Goal: Task Accomplishment & Management: Manage account settings

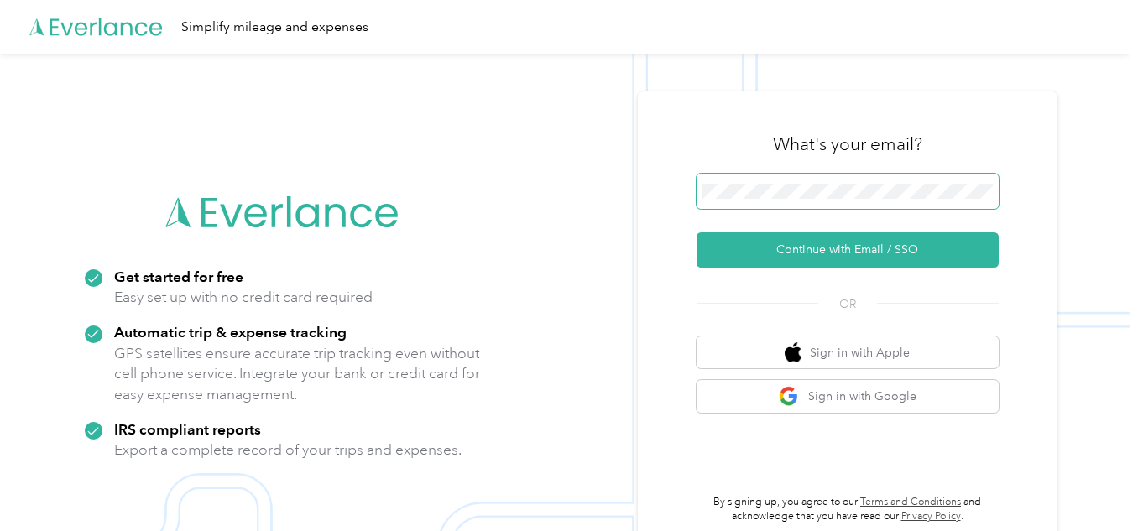
click at [794, 181] on span at bounding box center [848, 191] width 302 height 35
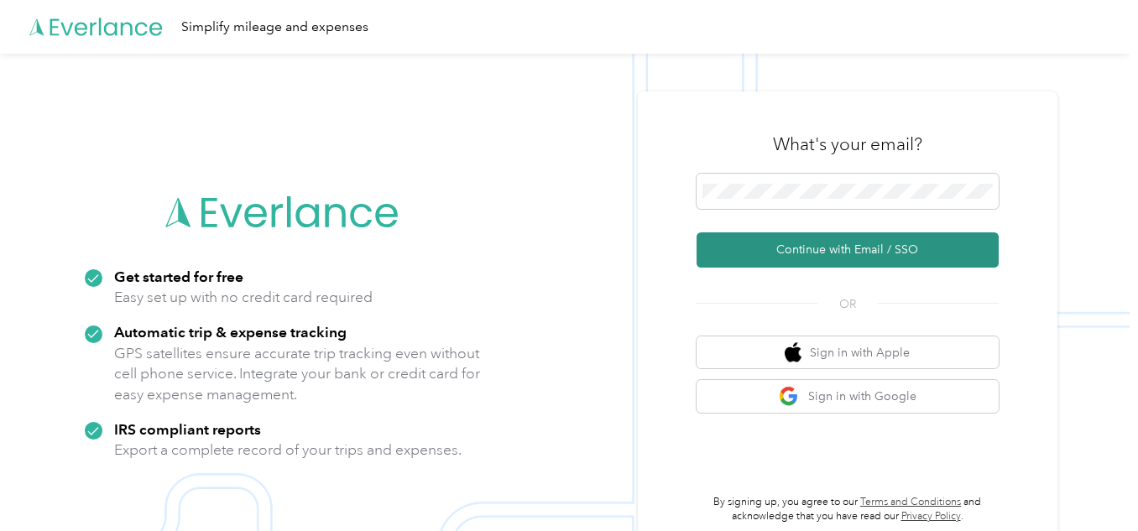
click at [813, 237] on button "Continue with Email / SSO" at bounding box center [848, 250] width 302 height 35
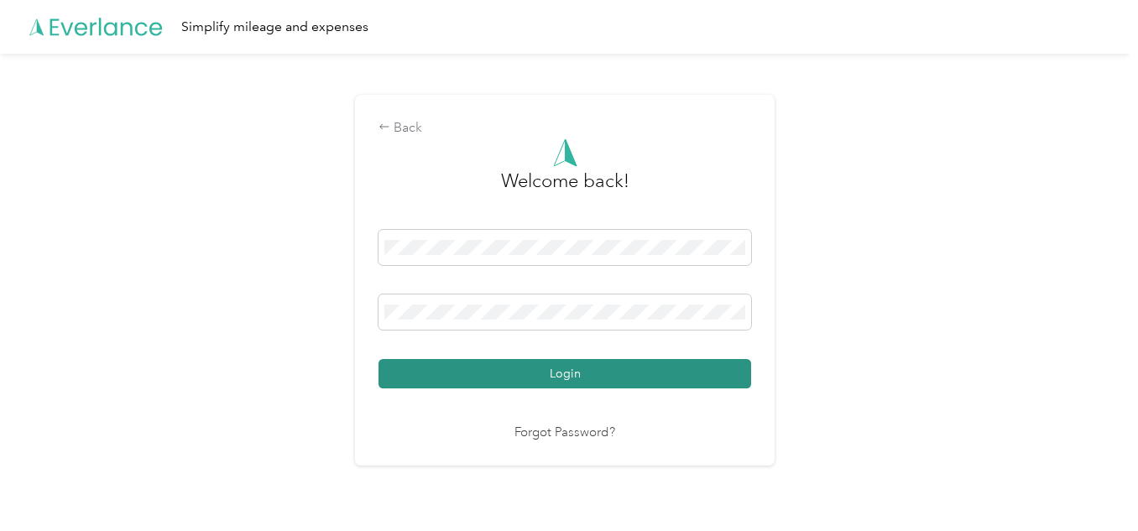
click at [551, 369] on button "Login" at bounding box center [565, 373] width 373 height 29
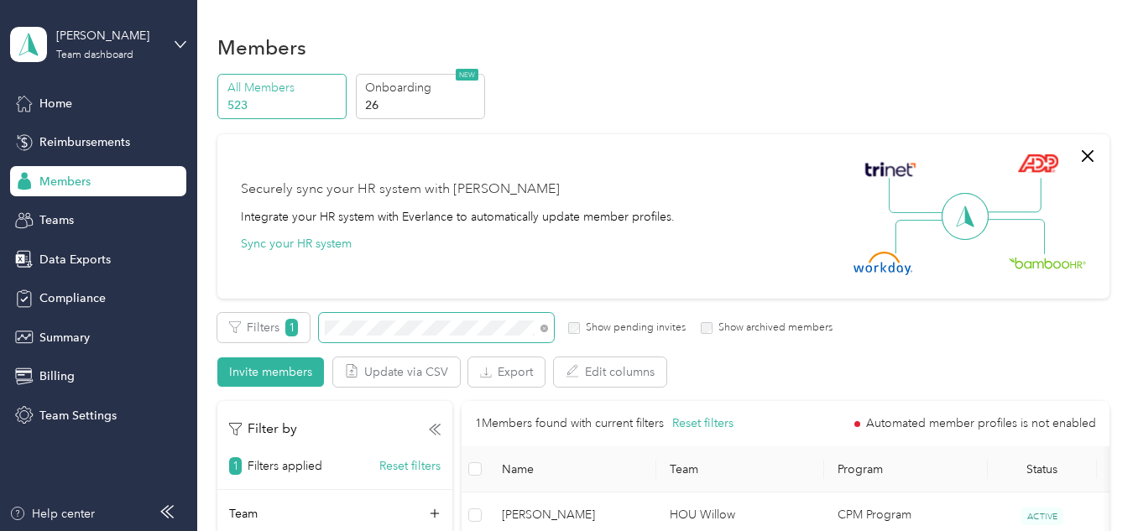
scroll to position [168, 0]
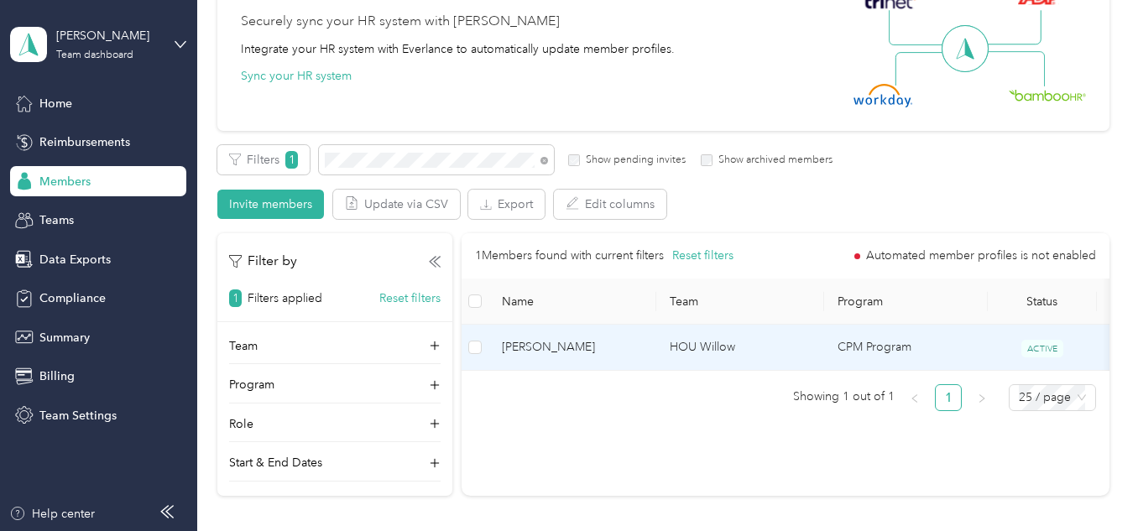
click at [750, 353] on td "HOU Willow" at bounding box center [740, 348] width 168 height 46
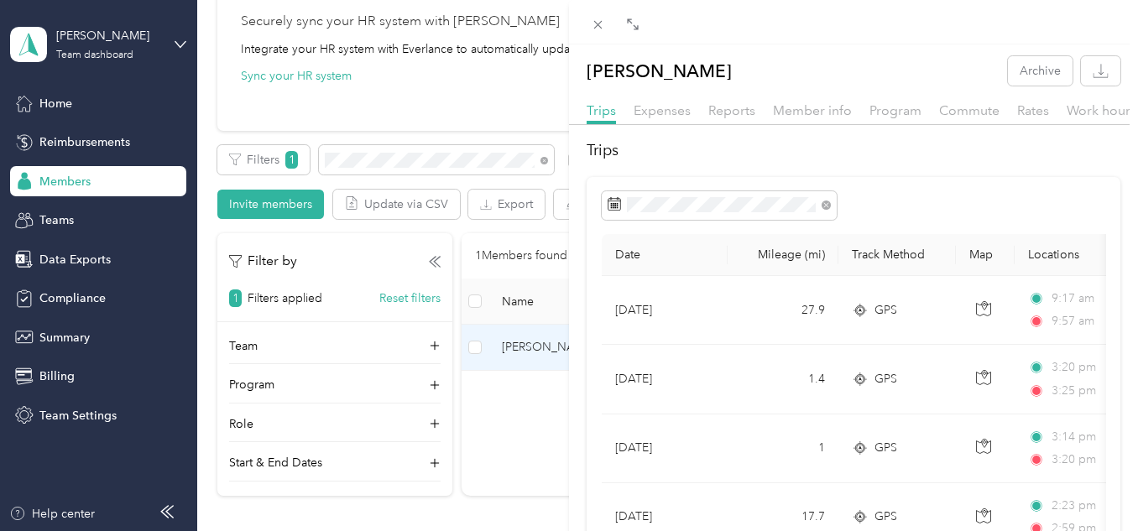
click at [738, 118] on div "Reports" at bounding box center [731, 111] width 47 height 21
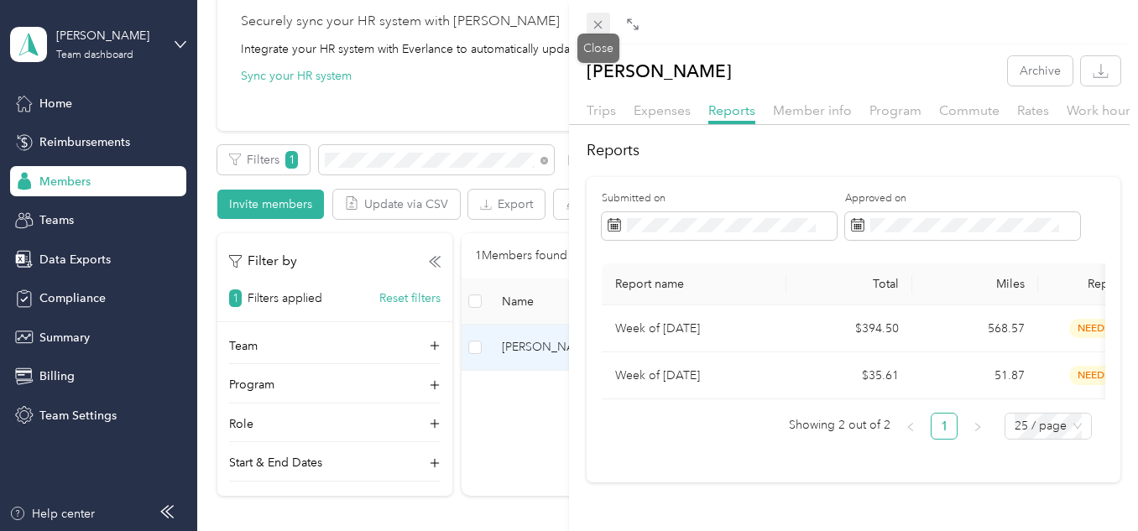
click at [603, 18] on icon at bounding box center [598, 25] width 14 height 14
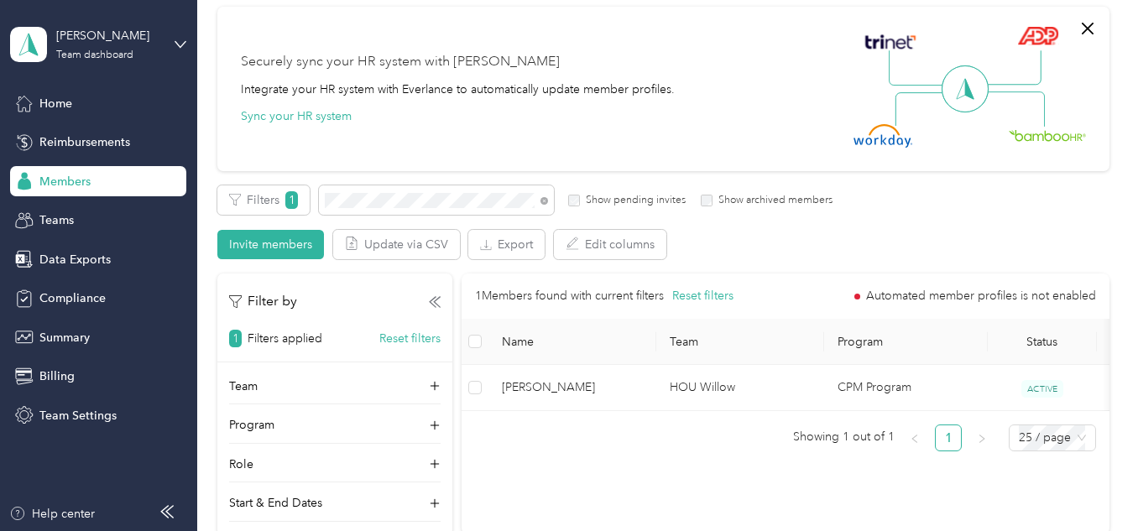
scroll to position [321, 0]
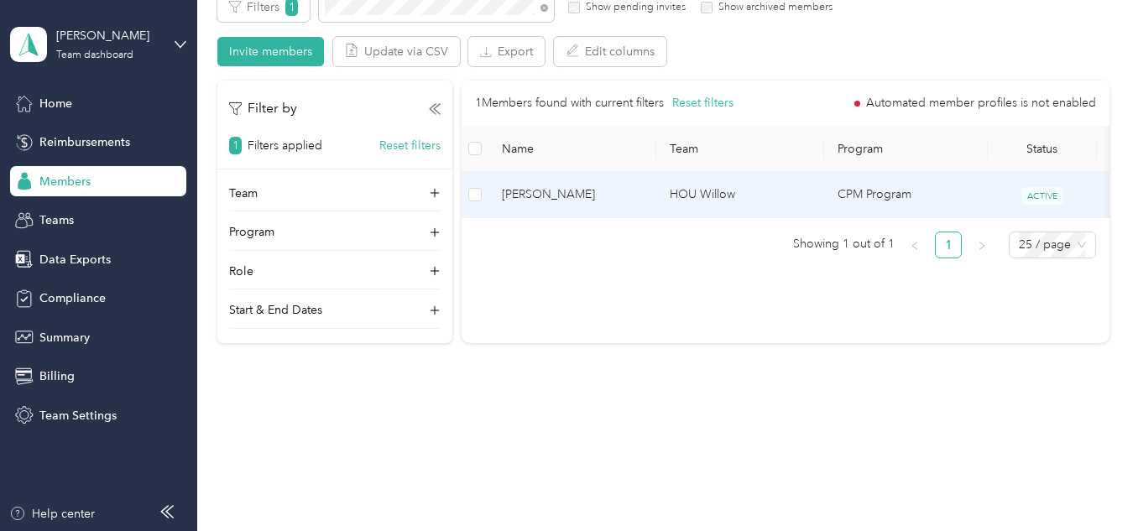
click at [682, 178] on td "HOU Willow" at bounding box center [740, 195] width 168 height 46
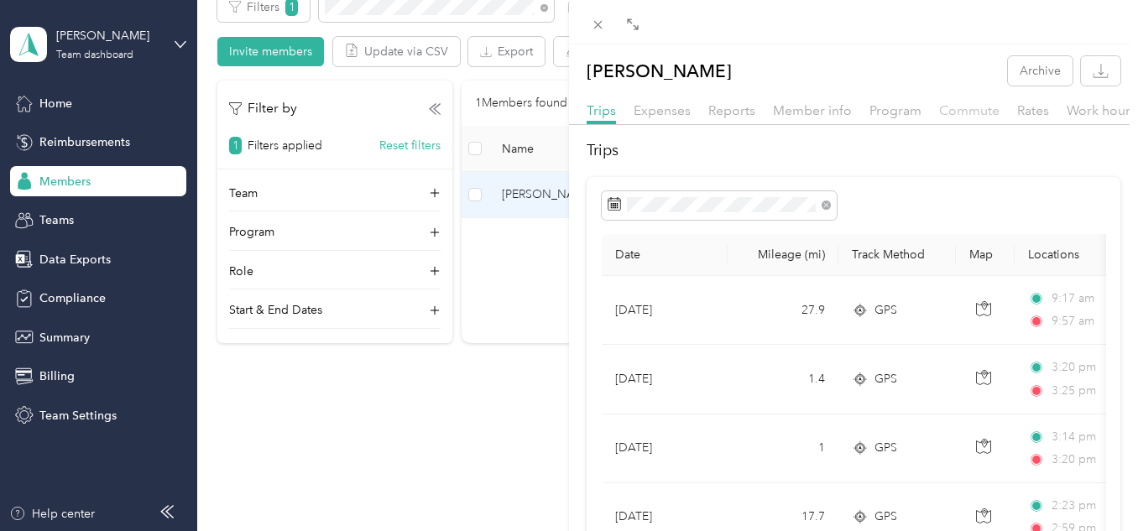
click at [964, 116] on span "Commute" at bounding box center [969, 110] width 60 height 16
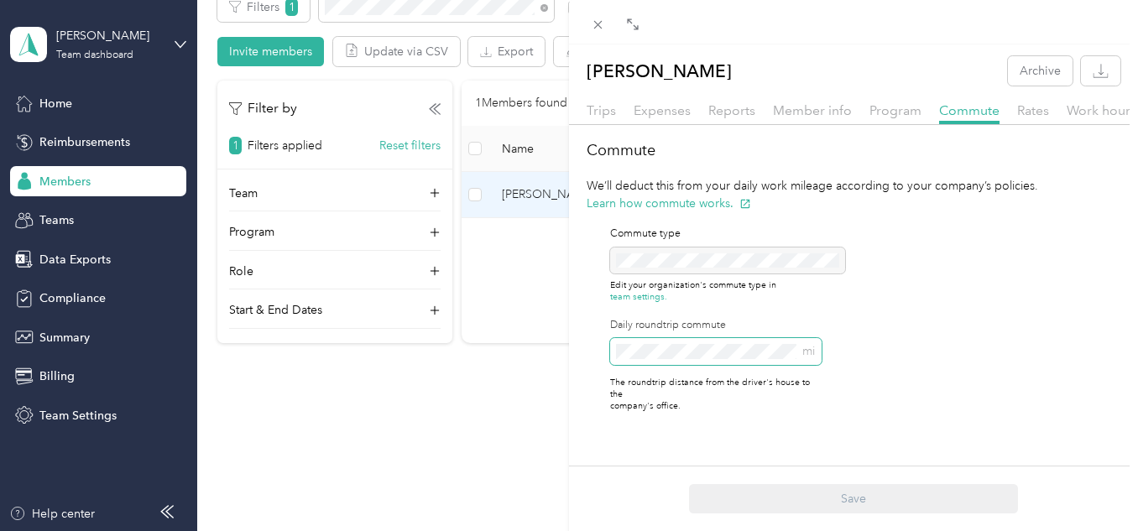
click at [531, 364] on div "[PERSON_NAME] Archive Trips Expenses Reports Member info Program Commute Rates …" at bounding box center [569, 265] width 1138 height 531
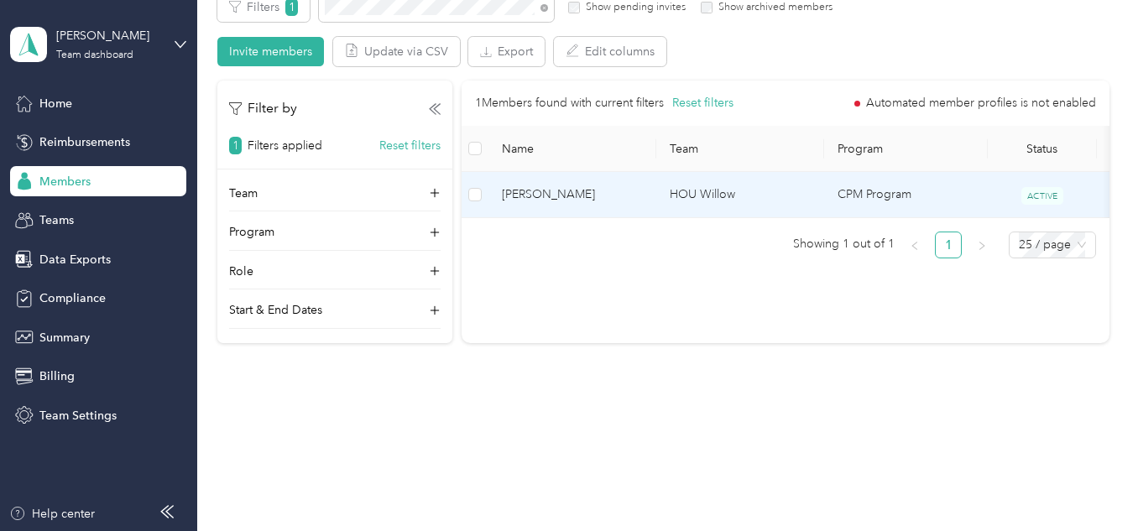
click at [632, 217] on td "[PERSON_NAME]" at bounding box center [573, 195] width 168 height 46
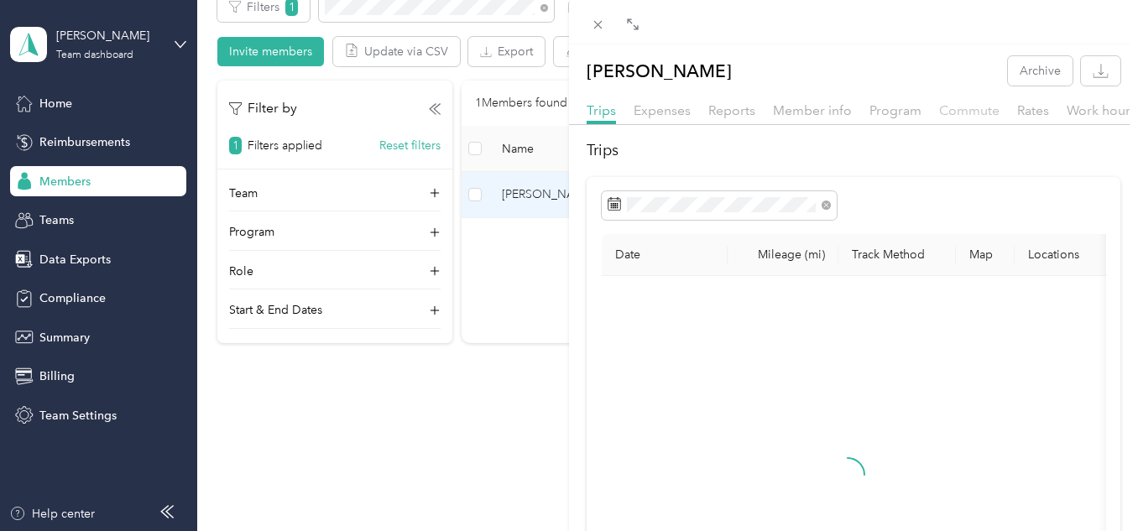
click at [969, 114] on span "Commute" at bounding box center [969, 110] width 60 height 16
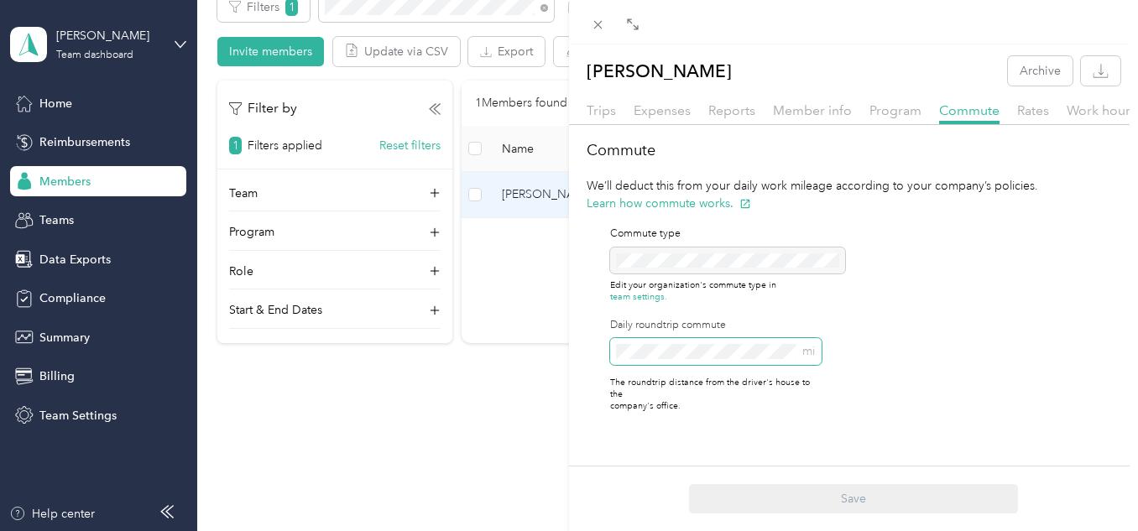
click at [692, 360] on span "mi" at bounding box center [716, 351] width 212 height 27
drag, startPoint x: 693, startPoint y: 356, endPoint x: 613, endPoint y: 371, distance: 82.0
click at [613, 365] on span "mi" at bounding box center [716, 351] width 212 height 27
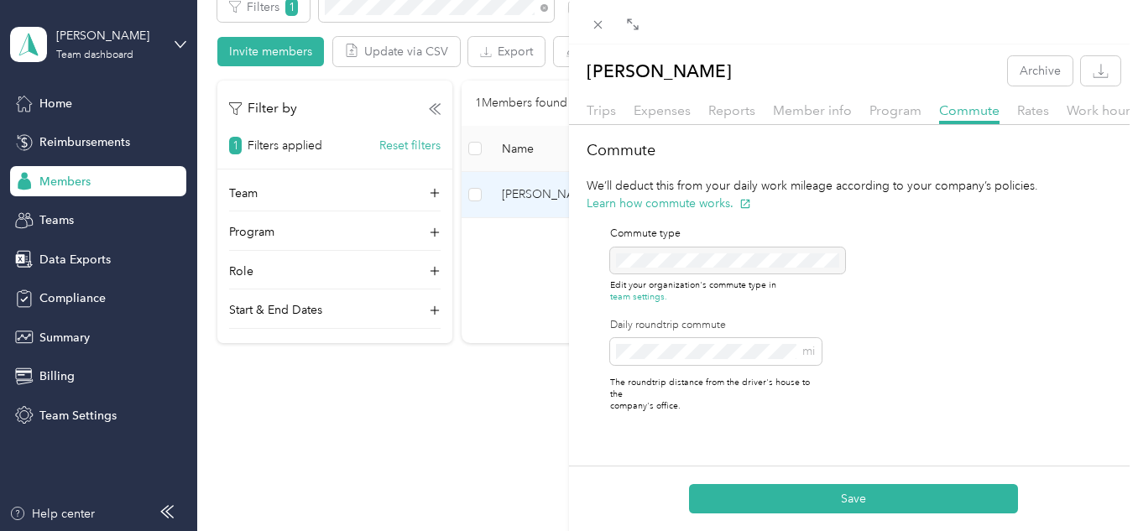
click at [907, 489] on button "Save" at bounding box center [853, 498] width 329 height 29
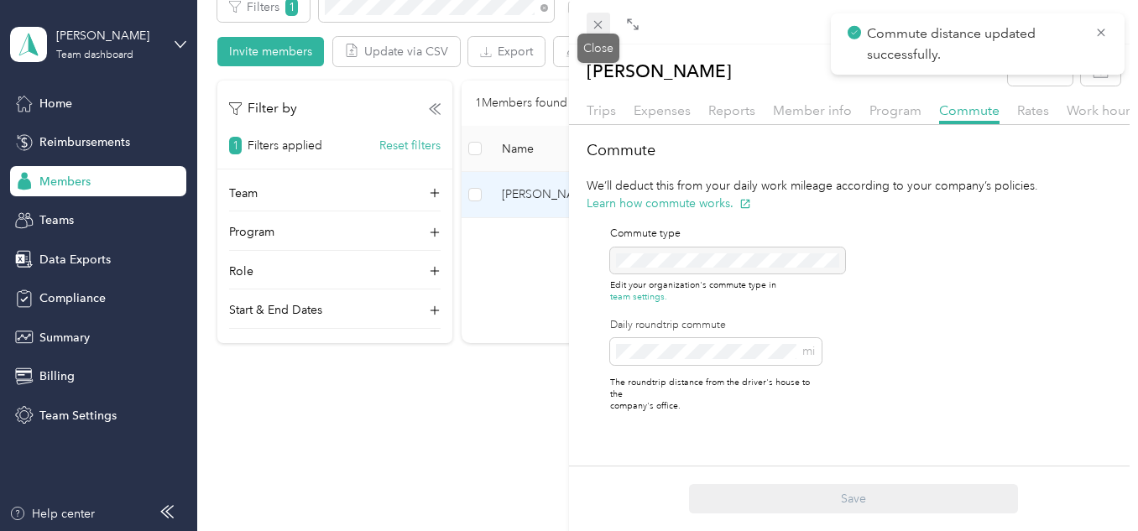
click at [588, 20] on span at bounding box center [599, 25] width 24 height 24
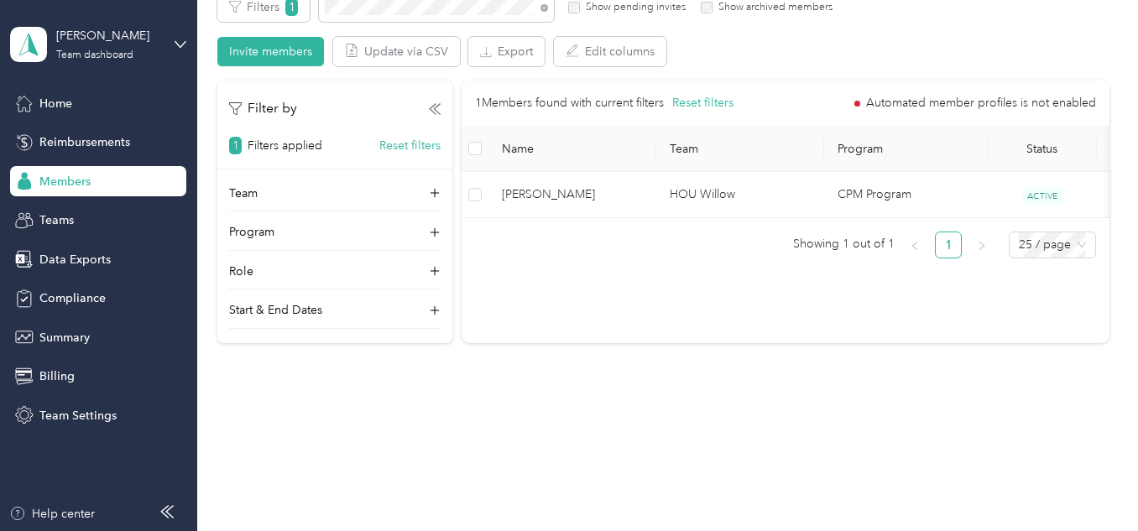
scroll to position [153, 0]
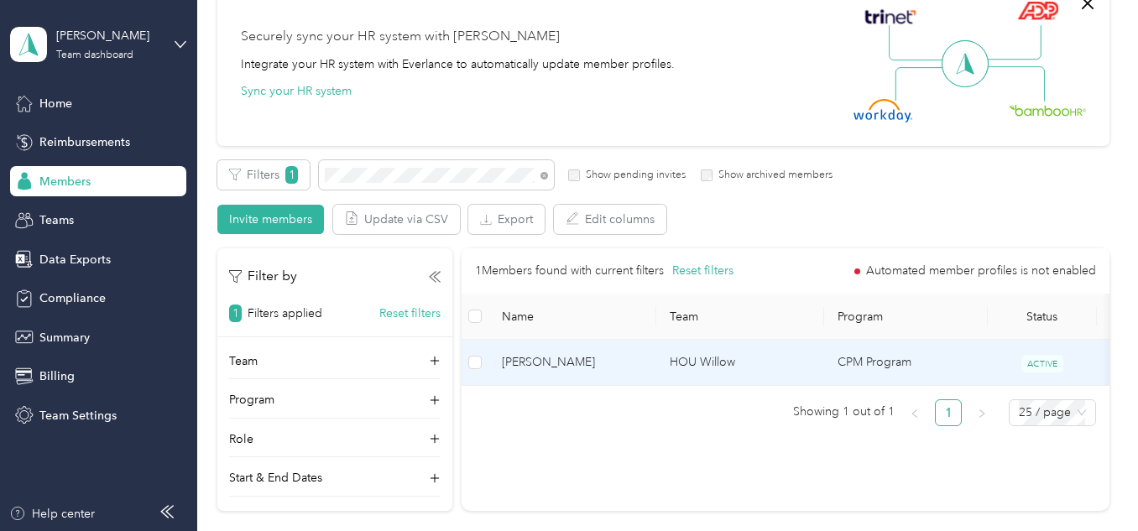
click at [741, 368] on td "HOU Willow" at bounding box center [740, 363] width 168 height 46
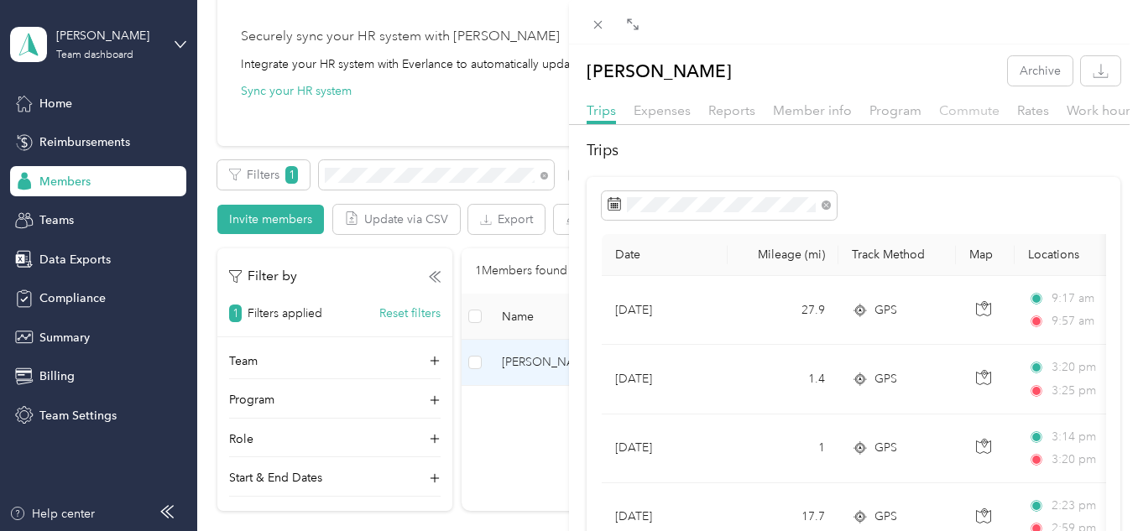
click at [968, 117] on span "Commute" at bounding box center [969, 110] width 60 height 16
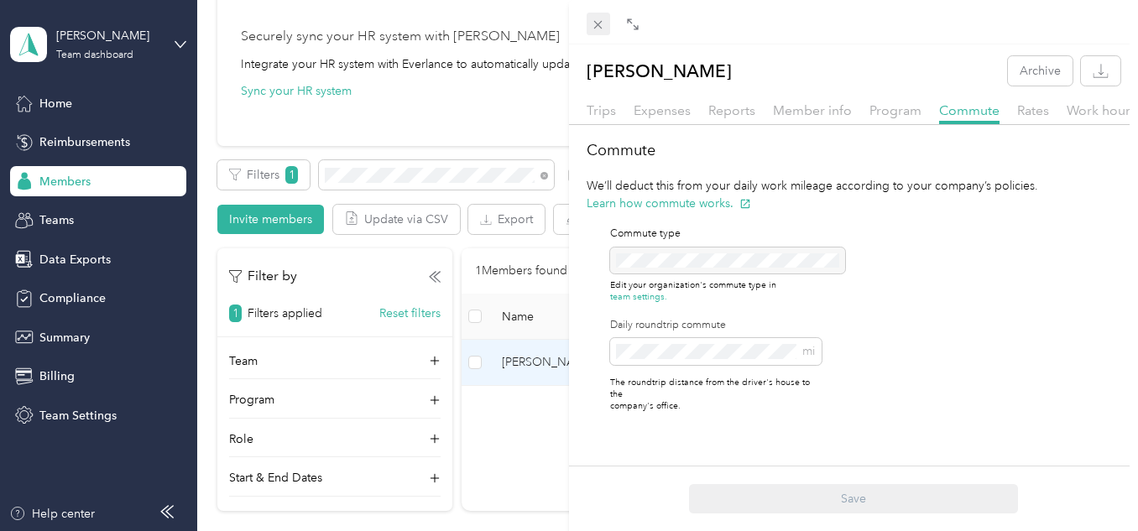
click at [606, 24] on span at bounding box center [599, 25] width 24 height 24
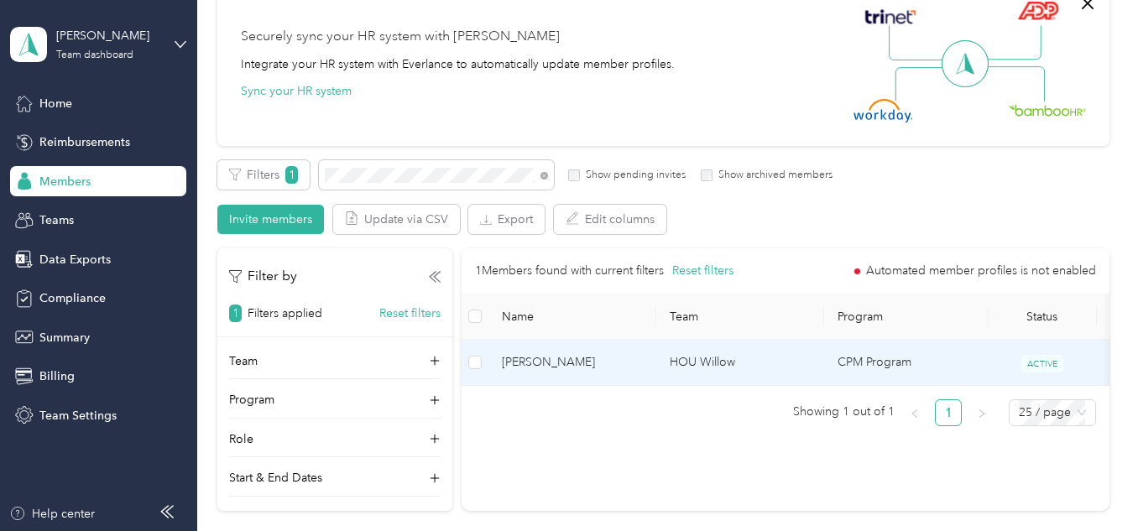
click at [748, 343] on td "HOU Willow" at bounding box center [740, 363] width 168 height 46
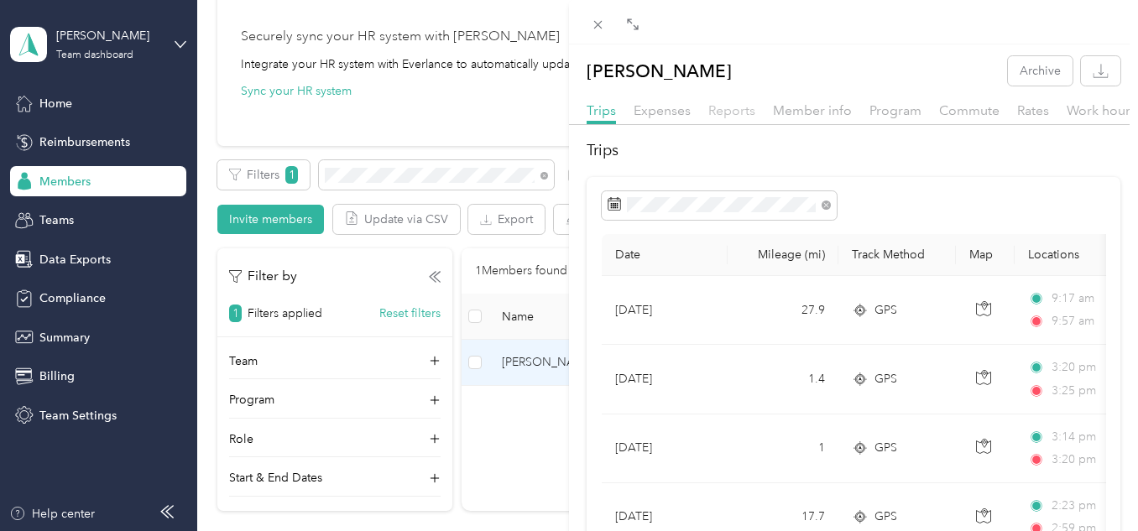
click at [734, 111] on span "Reports" at bounding box center [731, 110] width 47 height 16
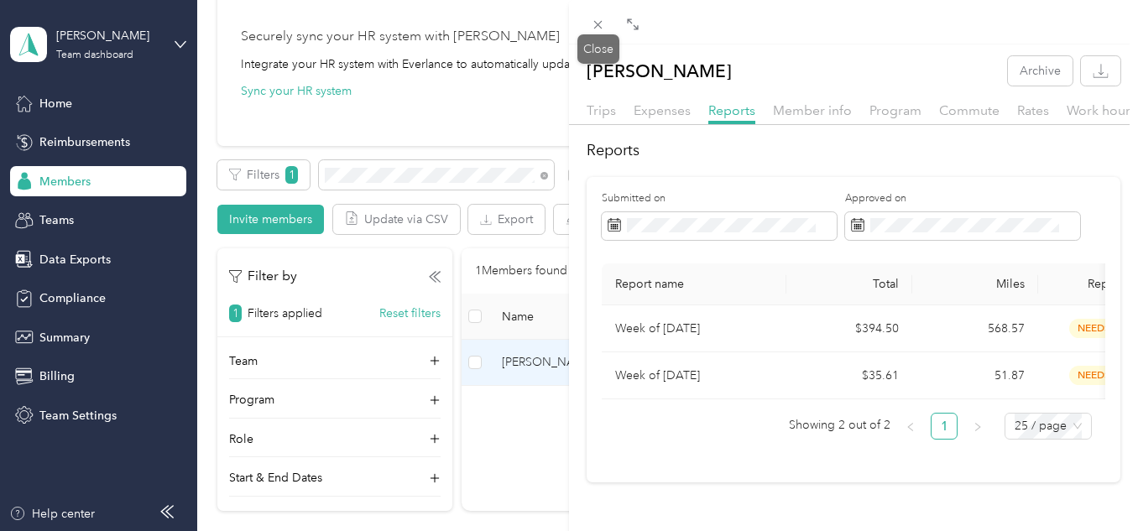
drag, startPoint x: 599, startPoint y: 27, endPoint x: 511, endPoint y: 97, distance: 112.3
click at [599, 28] on icon at bounding box center [598, 25] width 14 height 14
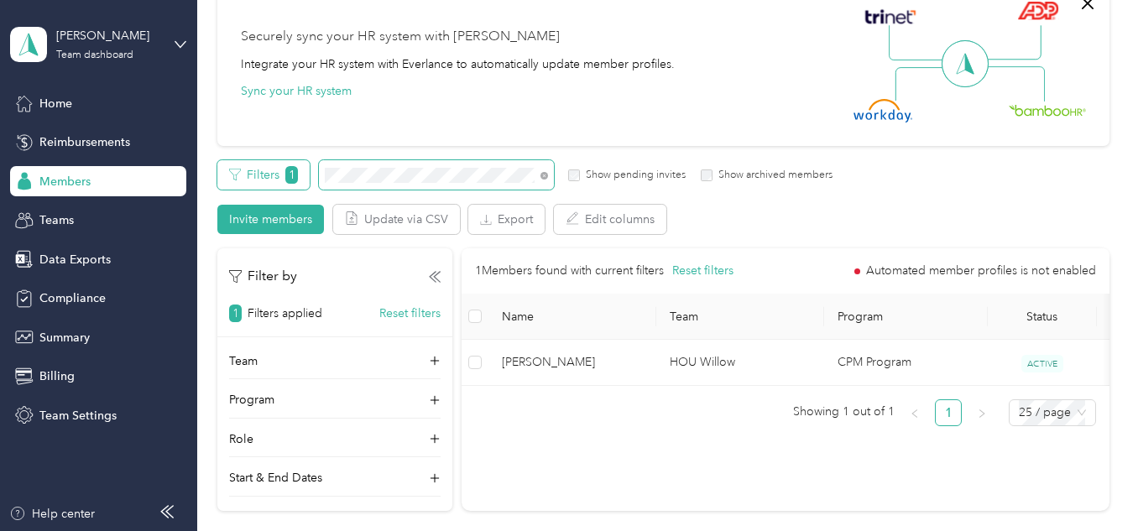
drag, startPoint x: 428, startPoint y: 177, endPoint x: 297, endPoint y: 177, distance: 130.9
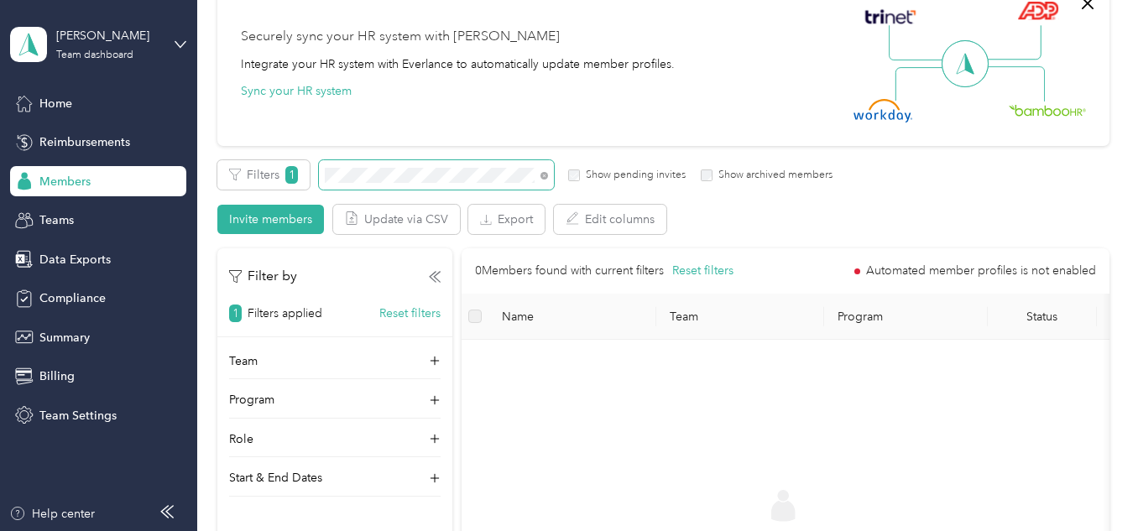
click at [265, 183] on div "Filters 1 Show pending invites Show archived members" at bounding box center [524, 174] width 615 height 29
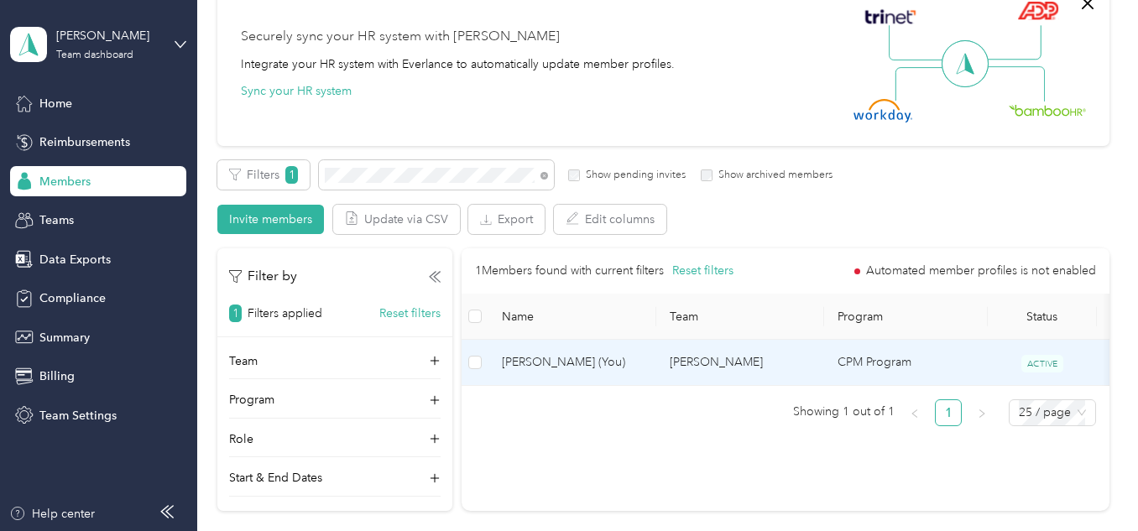
click at [726, 354] on td "[PERSON_NAME]" at bounding box center [740, 363] width 168 height 46
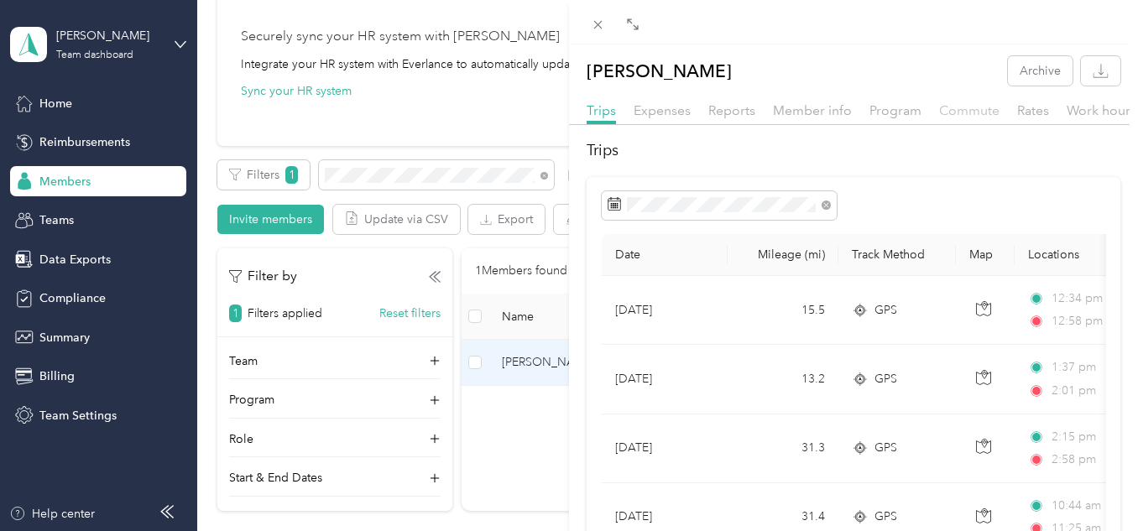
click at [954, 109] on span "Commute" at bounding box center [969, 110] width 60 height 16
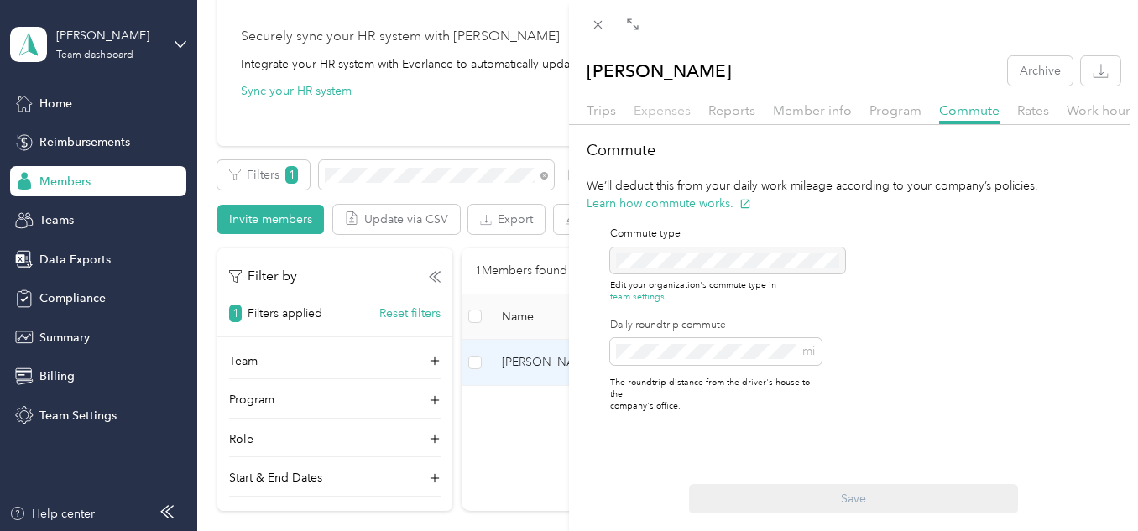
click at [663, 112] on span "Expenses" at bounding box center [662, 110] width 57 height 16
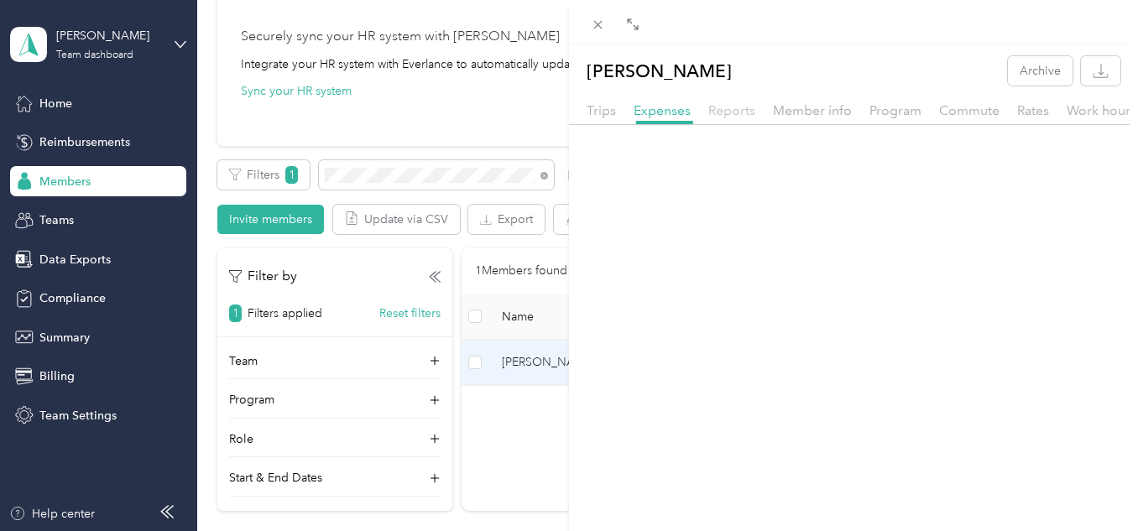
click at [713, 110] on span "Reports" at bounding box center [731, 110] width 47 height 16
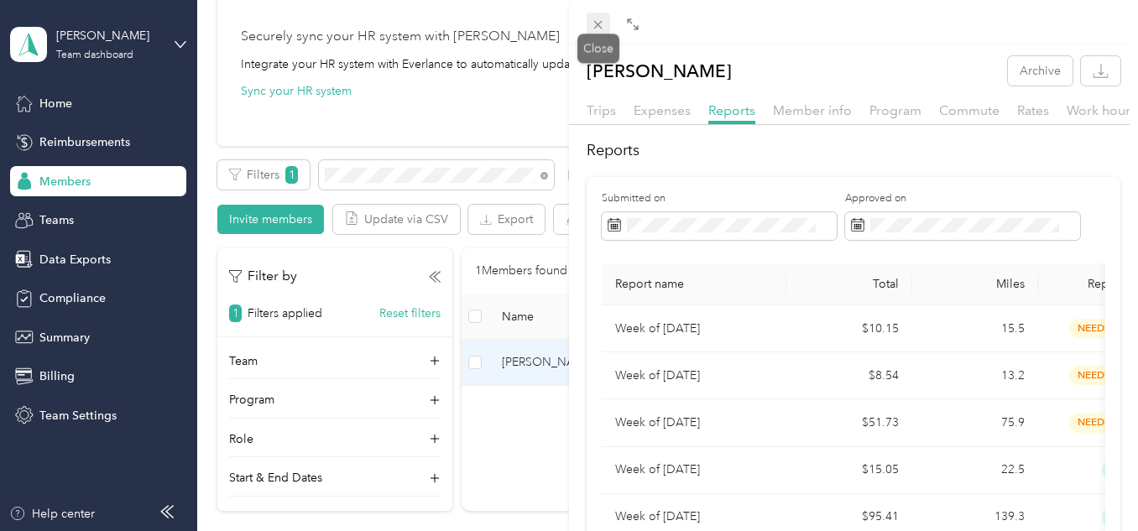
click at [594, 27] on icon at bounding box center [598, 25] width 14 height 14
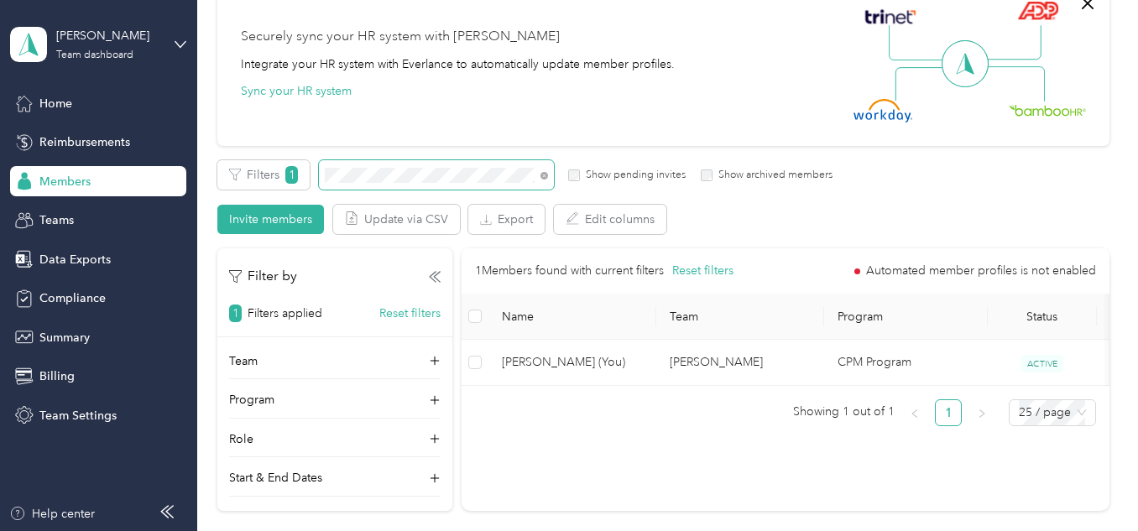
click at [193, 173] on section "[PERSON_NAME] Team dashboard Home Reimbursements Members Teams Data Exports Com…" at bounding box center [565, 265] width 1130 height 531
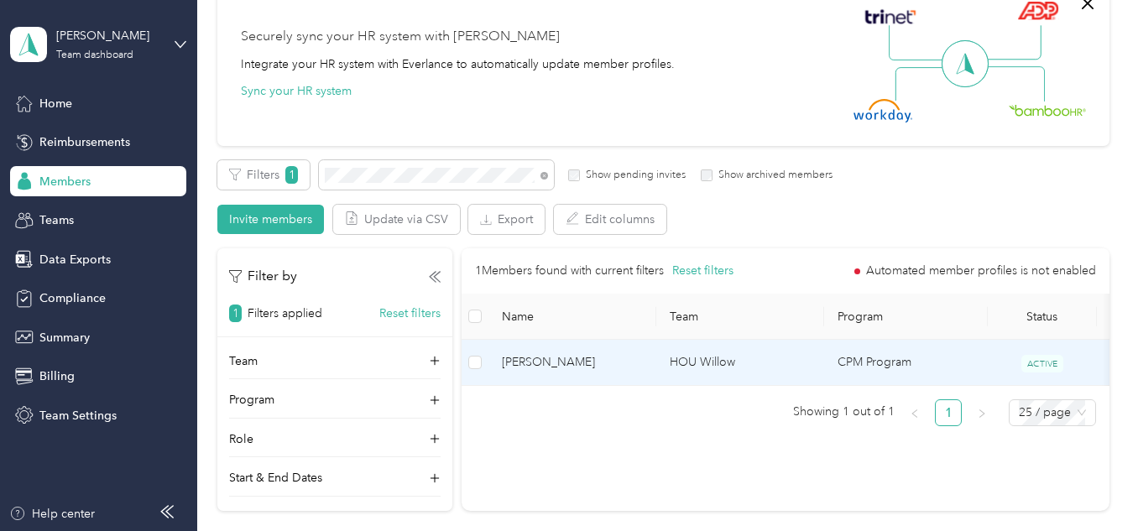
click at [744, 374] on td "HOU Willow" at bounding box center [740, 363] width 168 height 46
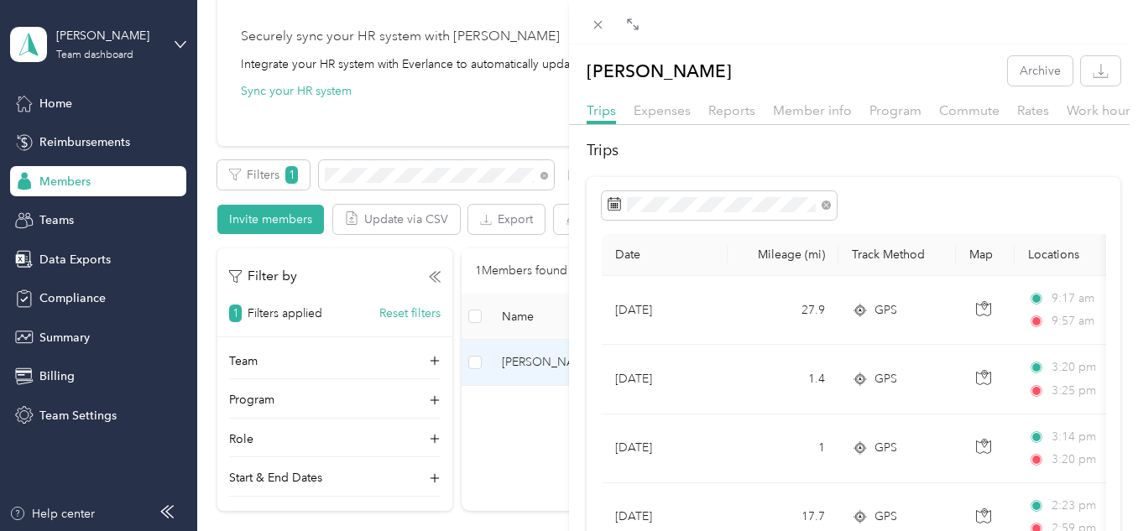
click at [748, 101] on div "Reports" at bounding box center [731, 111] width 47 height 21
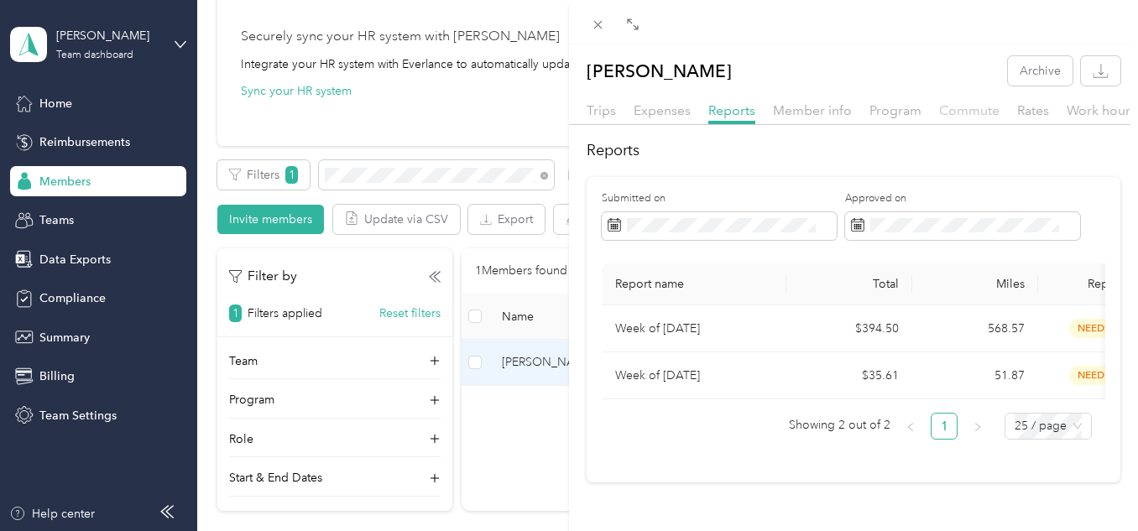
click at [951, 116] on span "Commute" at bounding box center [969, 110] width 60 height 16
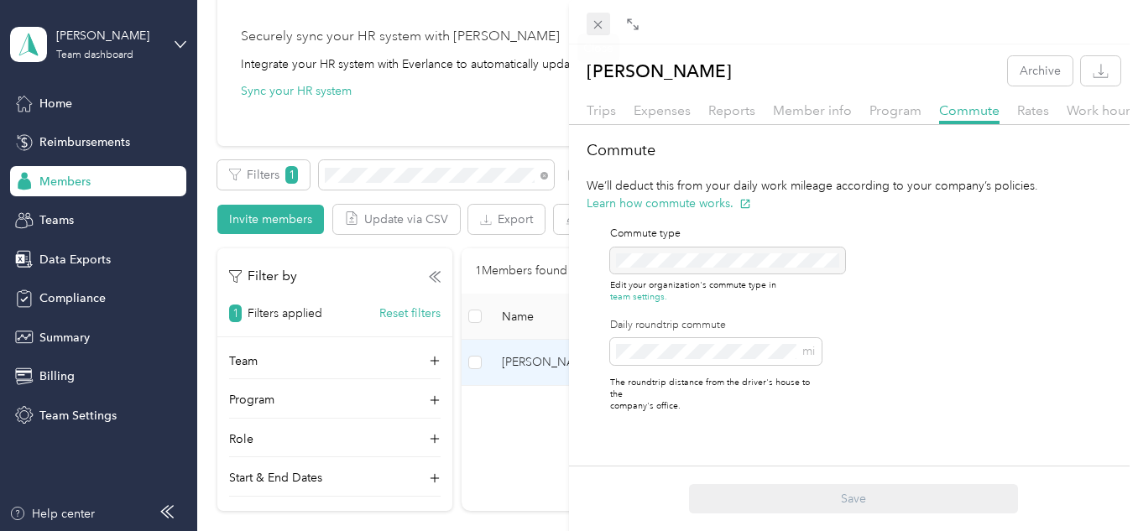
click at [598, 24] on icon at bounding box center [598, 25] width 14 height 14
